Goal: Check status: Check status

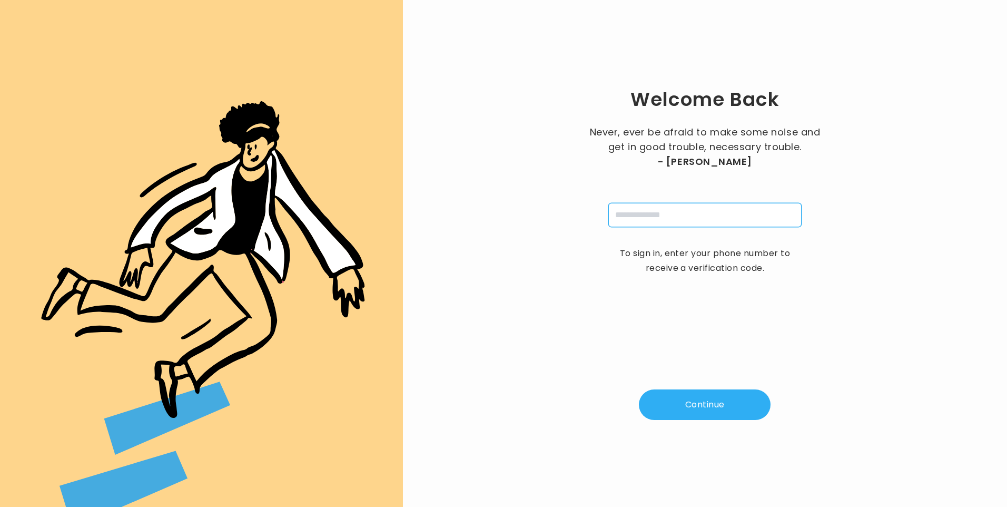
click at [638, 222] on input "tel" at bounding box center [704, 215] width 193 height 24
type input "**********"
click at [716, 409] on button "Continue" at bounding box center [705, 404] width 132 height 31
type input "*"
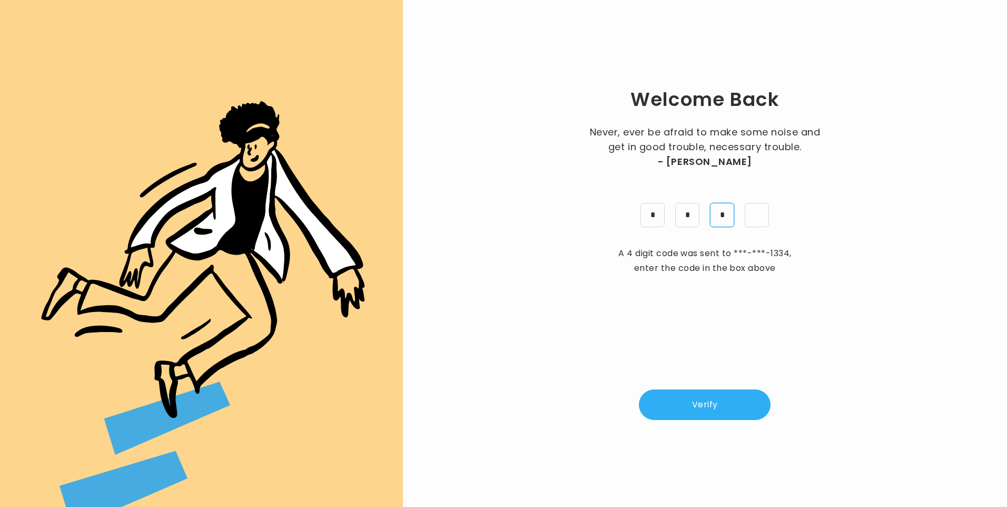
type input "*"
click at [717, 402] on button "Verify" at bounding box center [705, 404] width 132 height 31
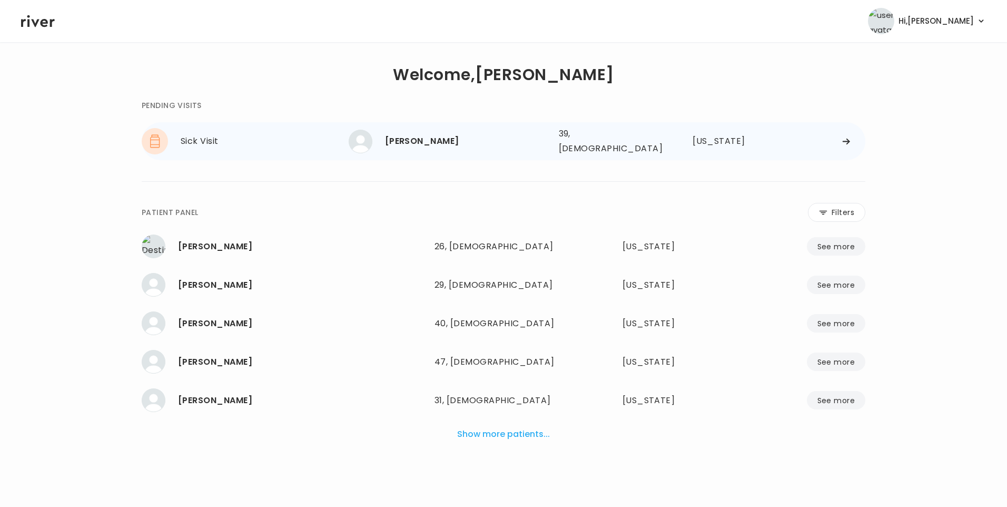
click at [418, 145] on div "Sophia Delgado 39, Female See more" at bounding box center [450, 142] width 202 height 24
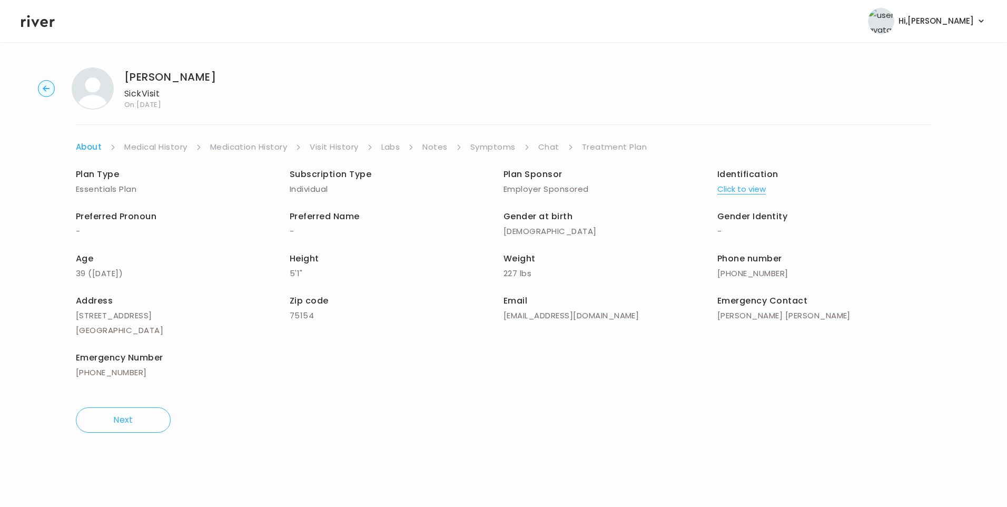
click at [546, 142] on link "Chat" at bounding box center [548, 147] width 21 height 15
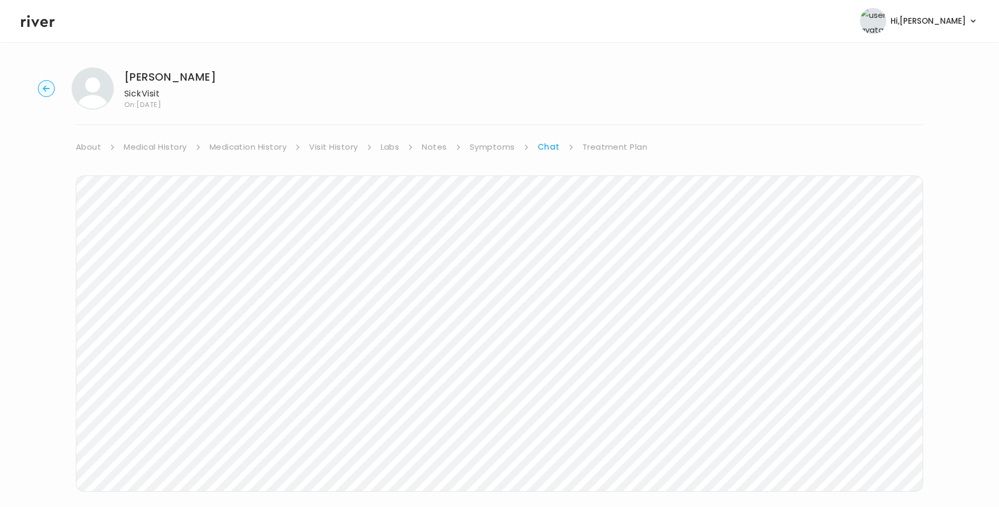
click at [600, 144] on link "Treatment Plan" at bounding box center [614, 147] width 65 height 15
click at [550, 147] on link "Chat" at bounding box center [548, 147] width 21 height 15
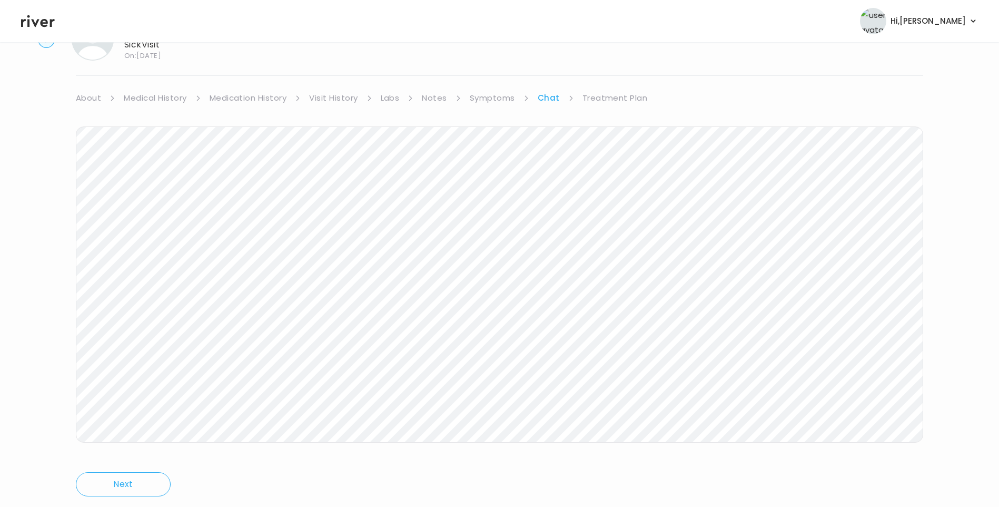
scroll to position [78, 0]
click at [338, 67] on link "Visit History" at bounding box center [333, 68] width 48 height 15
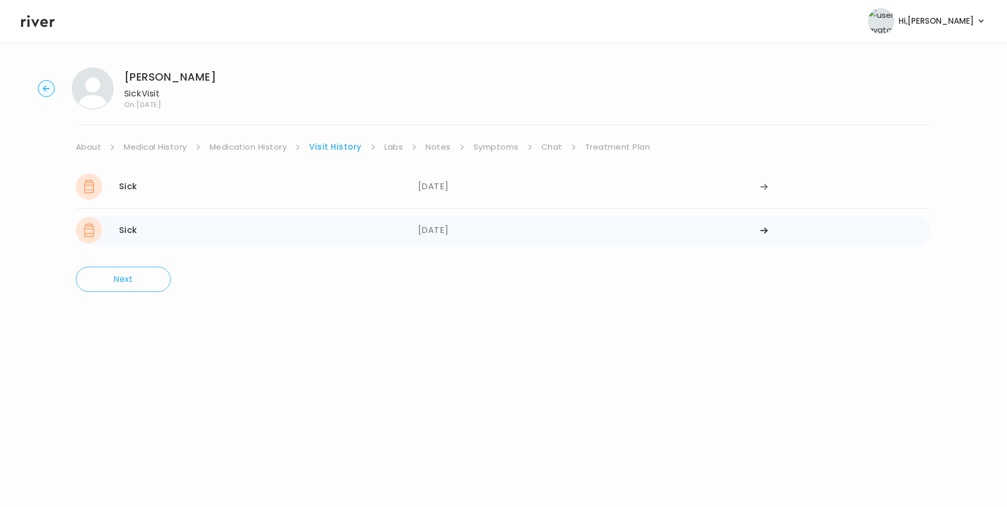
click at [229, 221] on div "Sick 09/20/2025" at bounding box center [247, 230] width 342 height 26
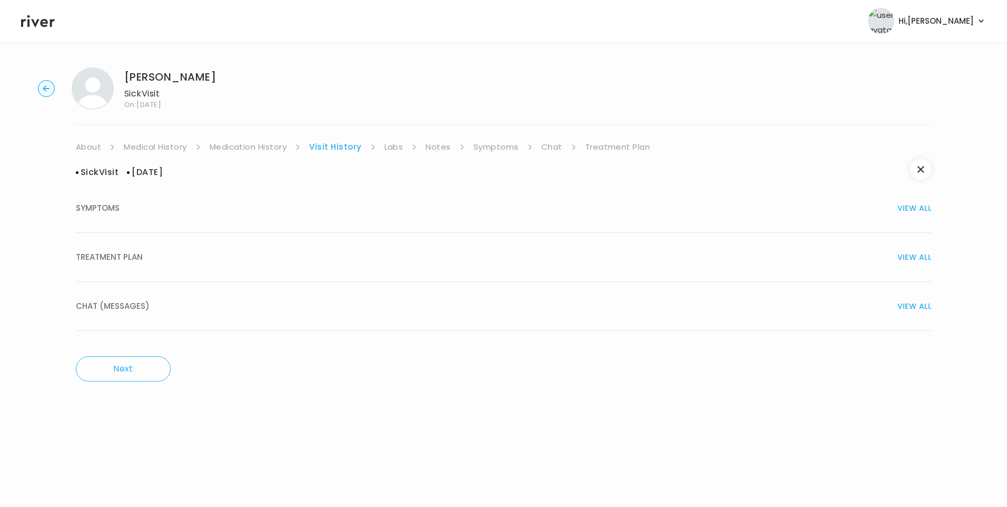
click at [124, 266] on button "TREATMENT PLAN VIEW ALL" at bounding box center [503, 257] width 855 height 49
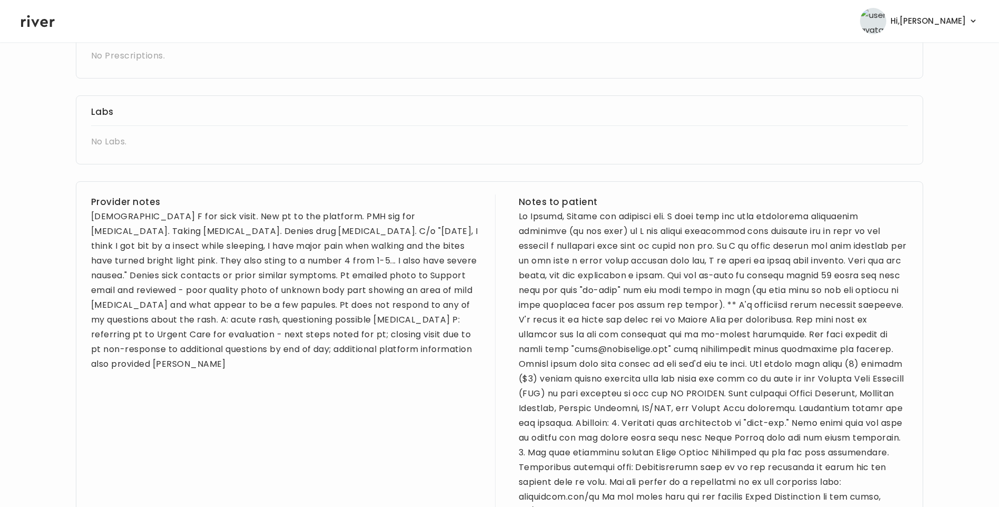
scroll to position [507, 0]
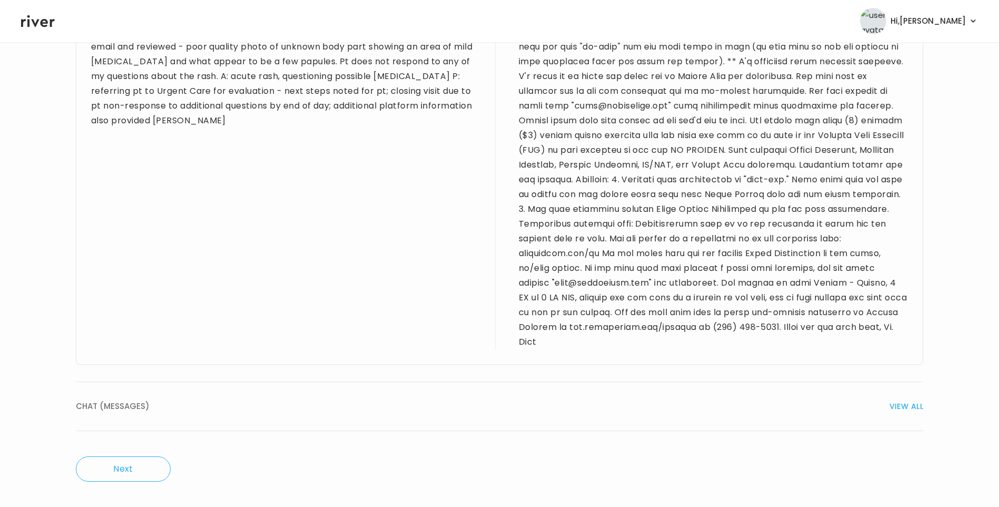
click at [191, 408] on div "CHAT (MESSAGES) VIEW ALL" at bounding box center [499, 406] width 847 height 15
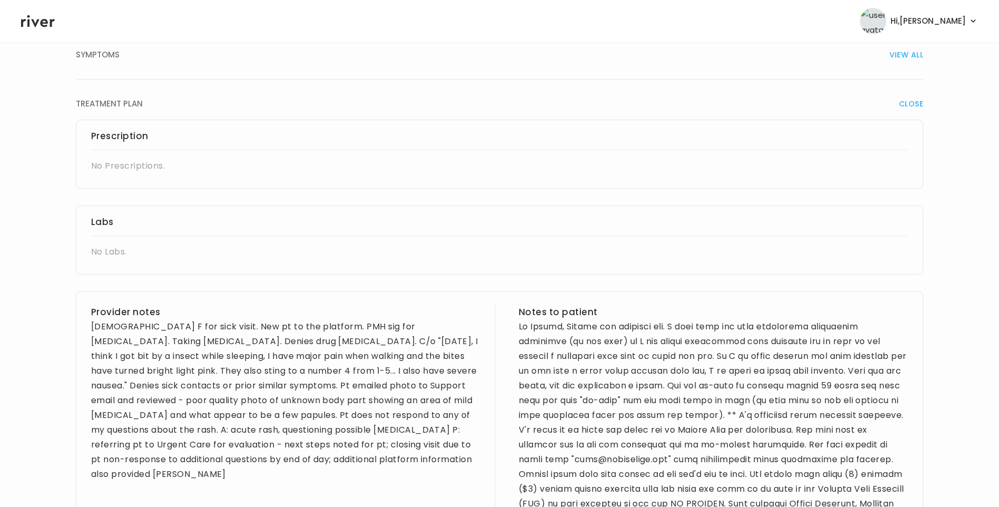
scroll to position [56, 0]
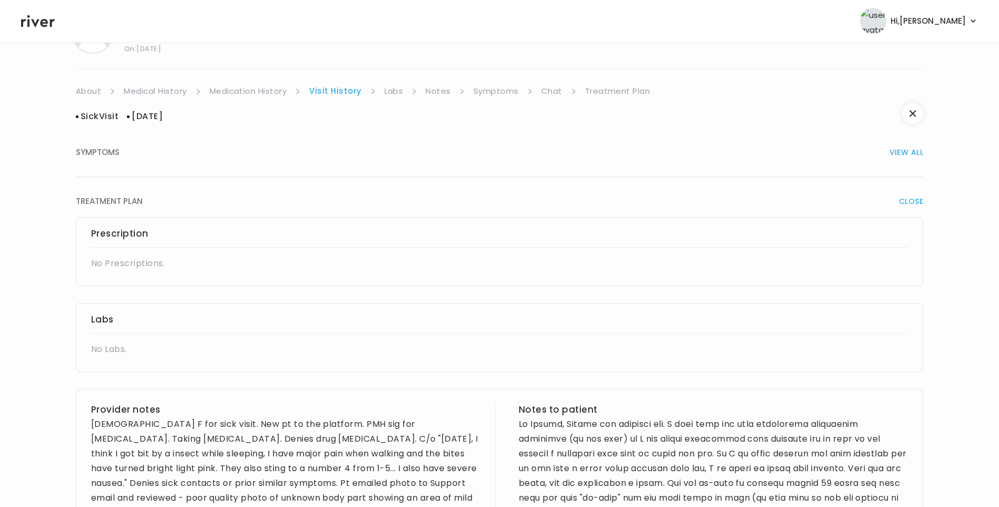
click at [45, 24] on icon at bounding box center [38, 21] width 34 height 12
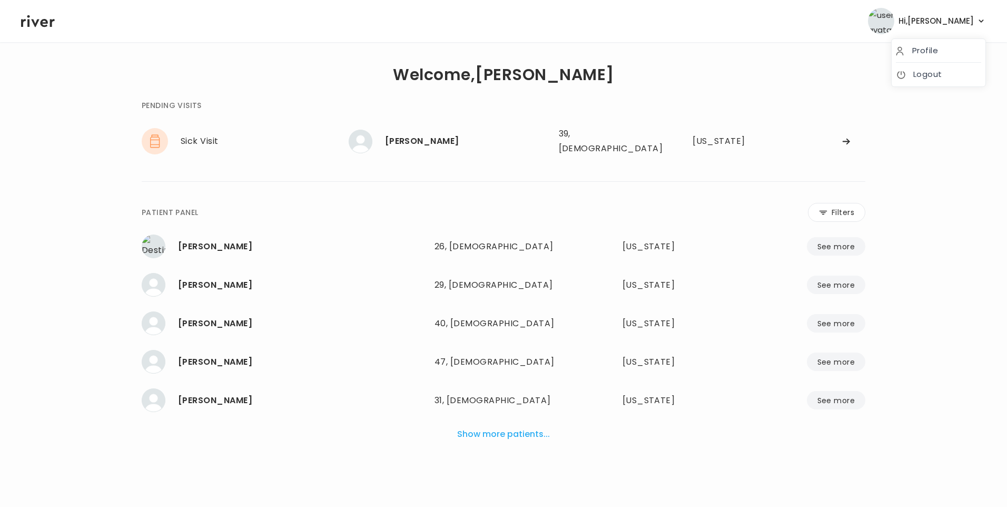
drag, startPoint x: 965, startPoint y: 18, endPoint x: 965, endPoint y: 32, distance: 13.7
click at [964, 18] on span "Hi, Lisa" at bounding box center [935, 21] width 75 height 15
click at [945, 77] on link "Logout" at bounding box center [938, 74] width 85 height 15
